Goal: Information Seeking & Learning: Understand process/instructions

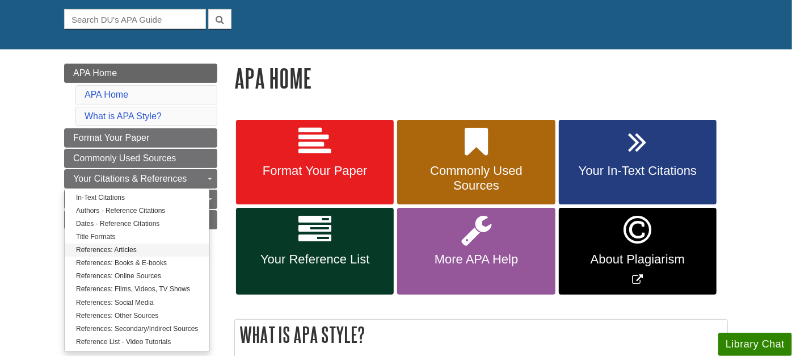
scroll to position [126, 0]
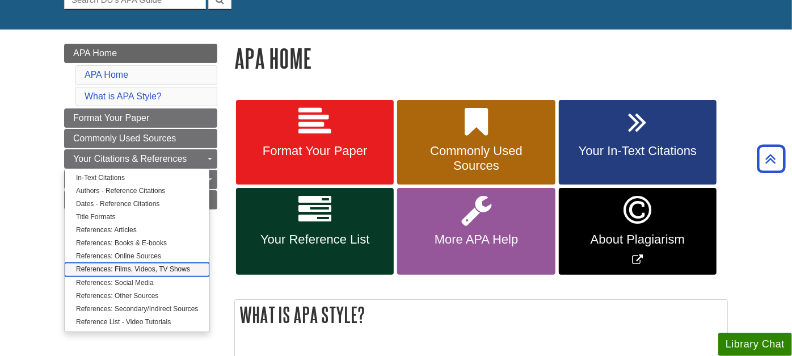
click at [96, 265] on link "References: Films, Videos, TV Shows" at bounding box center [137, 269] width 145 height 13
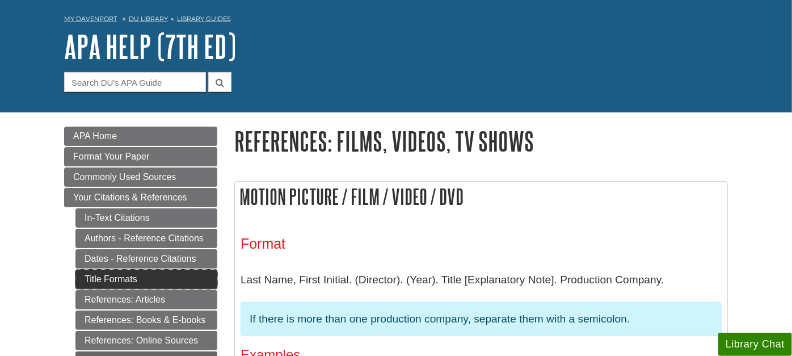
scroll to position [63, 0]
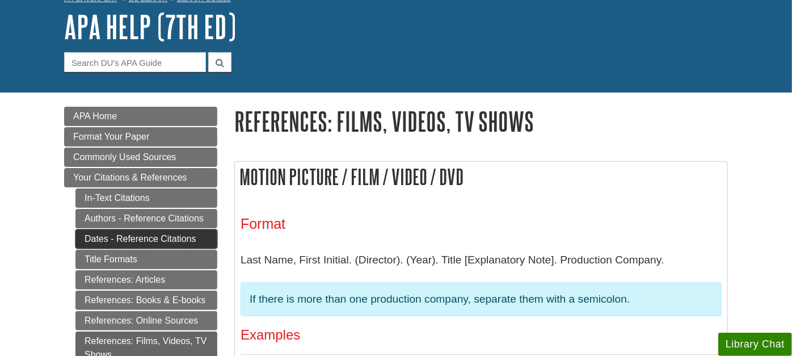
click at [124, 235] on link "Dates - Reference Citations" at bounding box center [146, 238] width 142 height 19
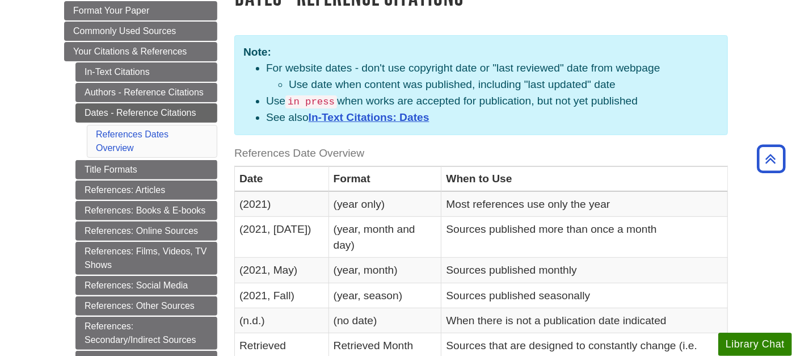
scroll to position [315, 0]
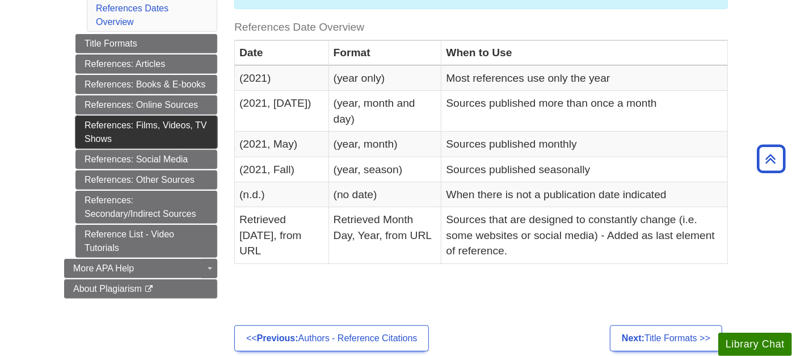
click at [137, 120] on link "References: Films, Videos, TV Shows" at bounding box center [146, 132] width 142 height 33
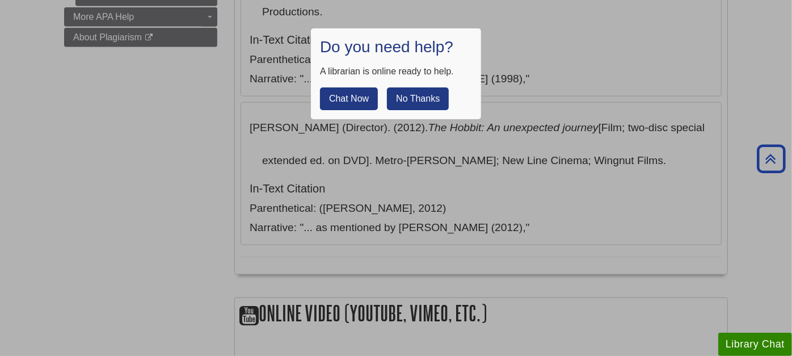
scroll to position [756, 0]
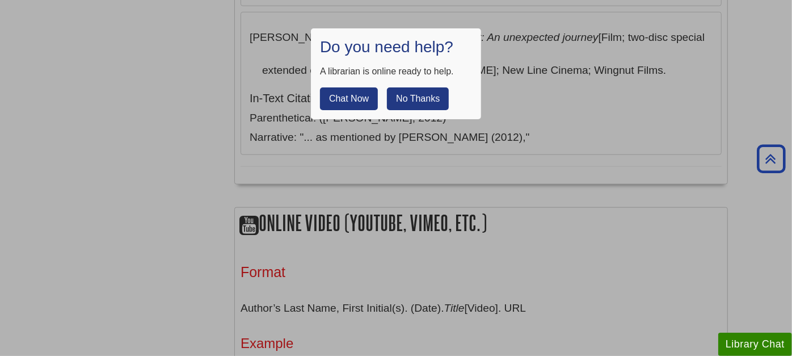
click at [602, 227] on div at bounding box center [396, 178] width 792 height 356
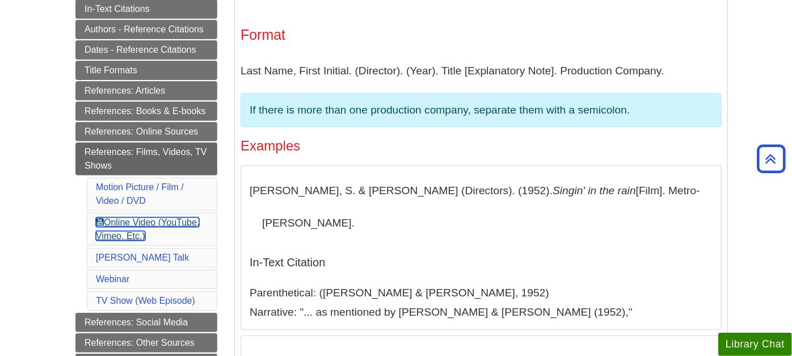
click at [173, 217] on link "Online Video (YouTube, Vimeo, Etc.)" at bounding box center [147, 228] width 103 height 23
